Goal: Task Accomplishment & Management: Use online tool/utility

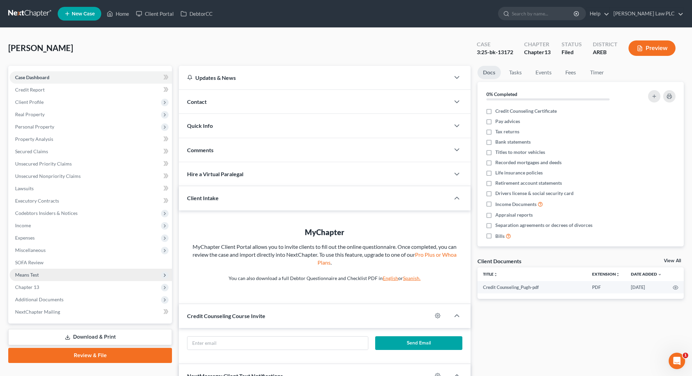
click at [62, 277] on span "Means Test" at bounding box center [91, 275] width 162 height 12
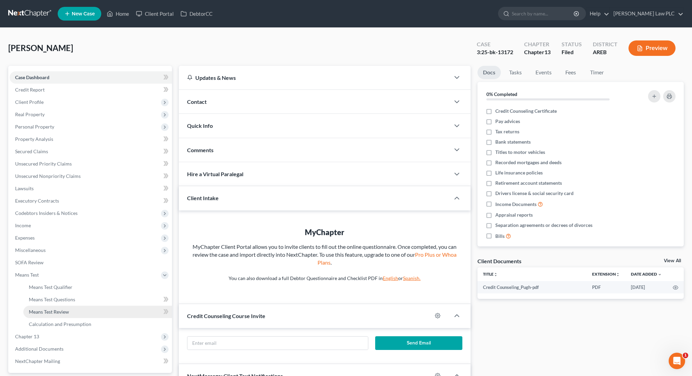
click at [66, 311] on span "Means Test Review" at bounding box center [49, 312] width 40 height 6
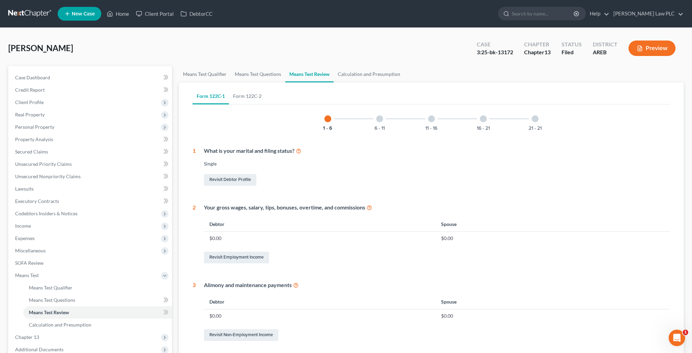
click at [380, 117] on div at bounding box center [379, 118] width 7 height 7
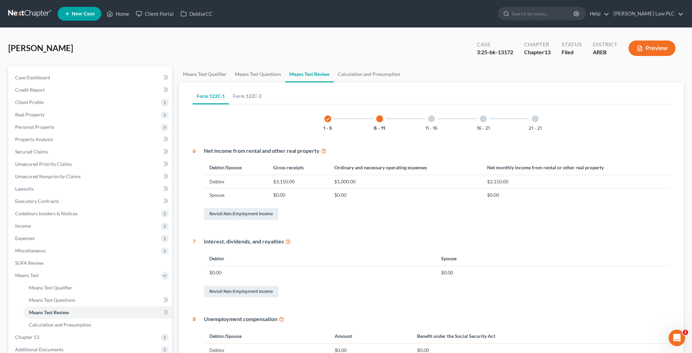
click at [430, 119] on div at bounding box center [431, 118] width 7 height 7
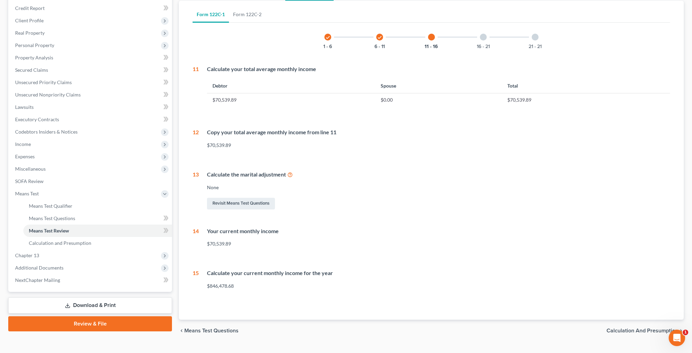
scroll to position [96, 0]
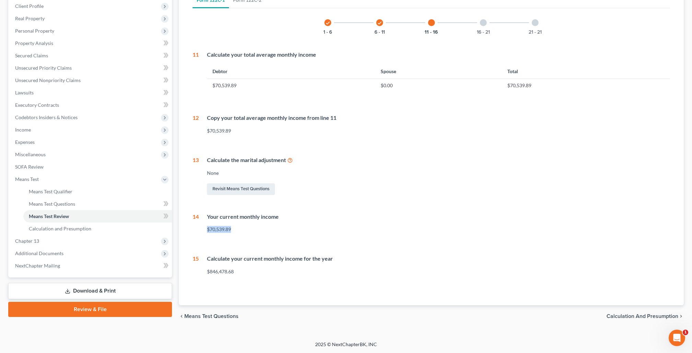
drag, startPoint x: 208, startPoint y: 228, endPoint x: 245, endPoint y: 227, distance: 36.7
click at [245, 227] on div "$70,539.89" at bounding box center [438, 229] width 463 height 7
click at [241, 229] on div "$70,539.89" at bounding box center [438, 229] width 463 height 7
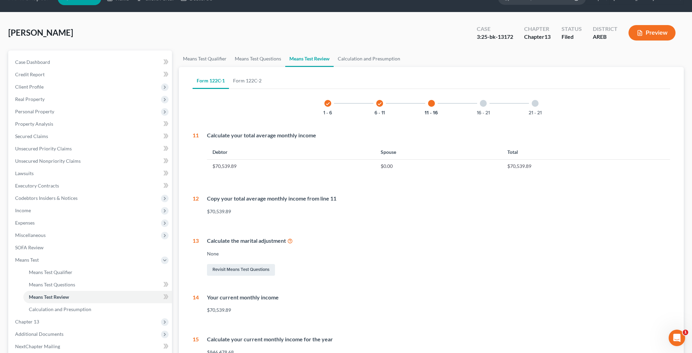
scroll to position [0, 0]
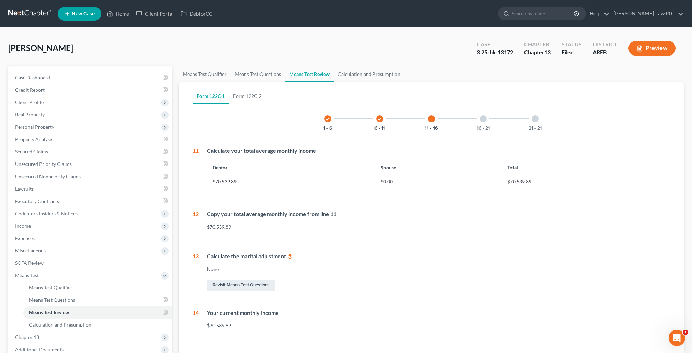
click at [651, 44] on button "Preview" at bounding box center [651, 47] width 47 height 15
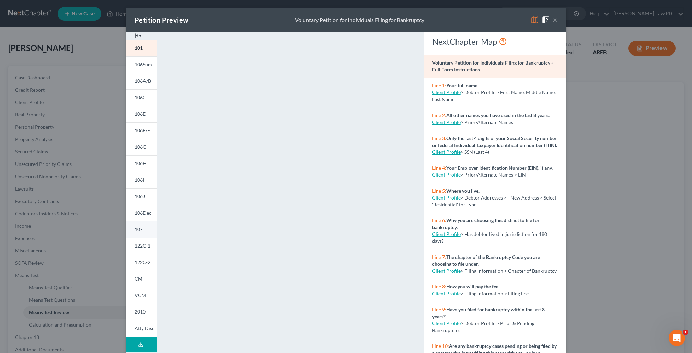
click at [139, 229] on span "107" at bounding box center [139, 229] width 8 height 6
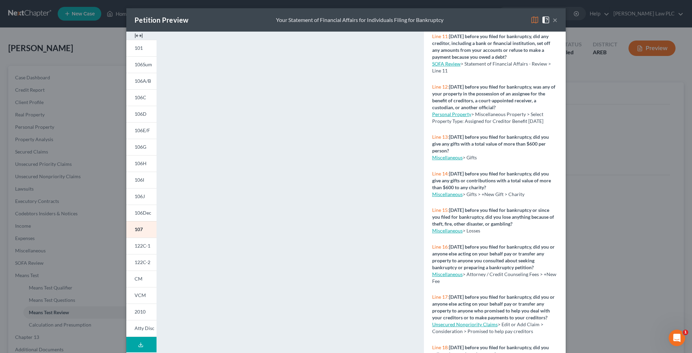
scroll to position [420, 0]
click at [144, 243] on span "122C-1" at bounding box center [143, 246] width 16 height 6
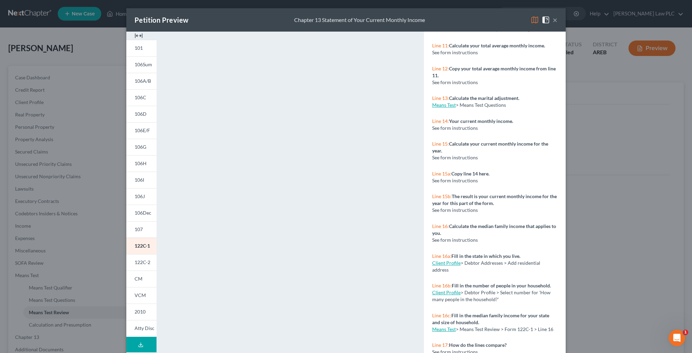
scroll to position [372, 0]
drag, startPoint x: 449, startPoint y: 113, endPoint x: 512, endPoint y: 112, distance: 63.2
click at [512, 117] on strong "Your current monthly income." at bounding box center [481, 120] width 64 height 6
drag, startPoint x: 514, startPoint y: 113, endPoint x: 451, endPoint y: 113, distance: 63.8
click at [451, 117] on p "Line 14: Your current monthly income." at bounding box center [494, 120] width 125 height 7
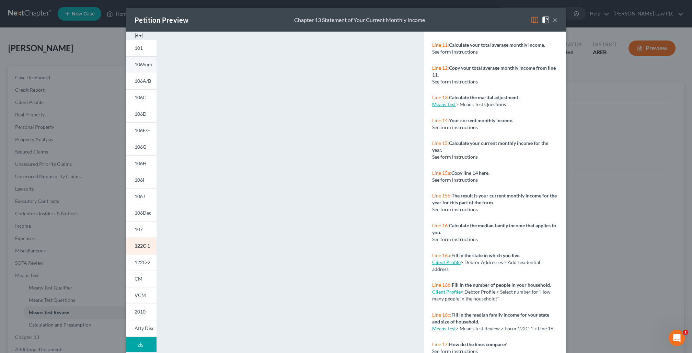
click at [142, 67] on span "106Sum" at bounding box center [144, 64] width 18 height 6
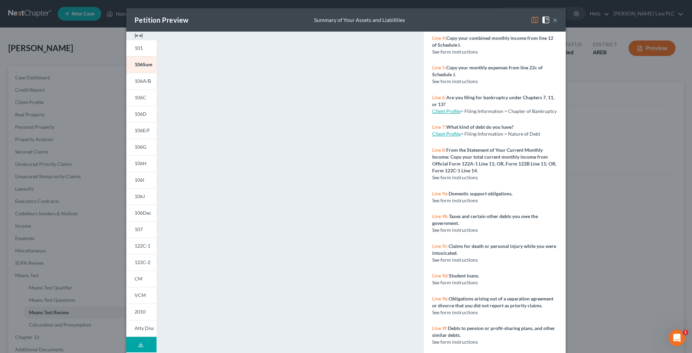
click at [556, 21] on button "×" at bounding box center [555, 20] width 5 height 8
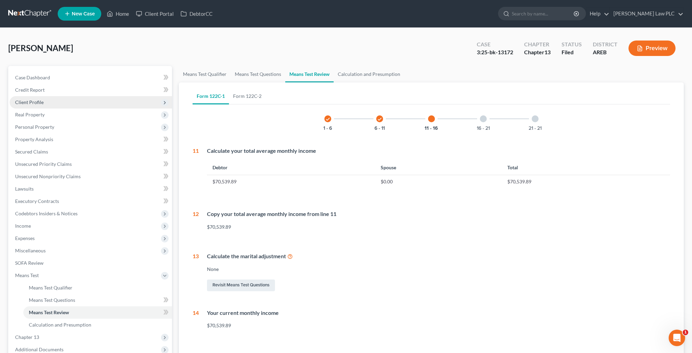
click at [56, 98] on span "Client Profile" at bounding box center [91, 102] width 162 height 12
